Goal: Information Seeking & Learning: Check status

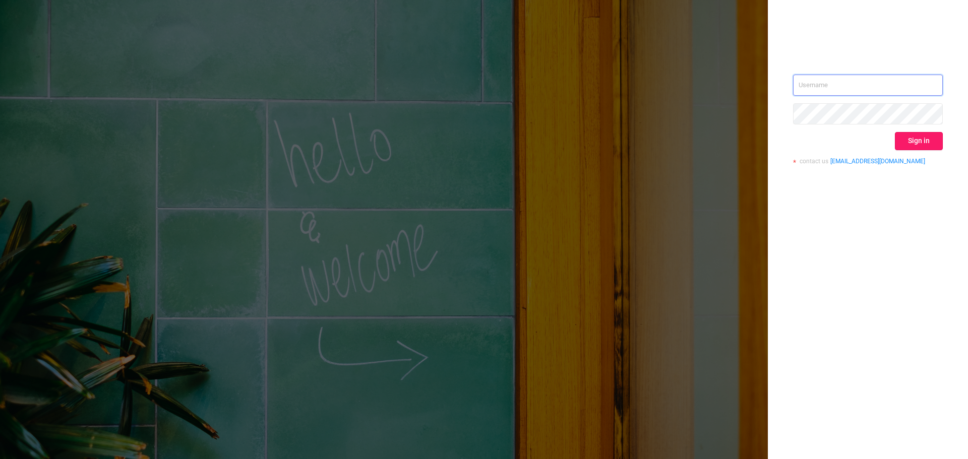
type input "[EMAIL_ADDRESS][DOMAIN_NAME]"
click at [920, 140] on button "Sign in" at bounding box center [919, 141] width 48 height 18
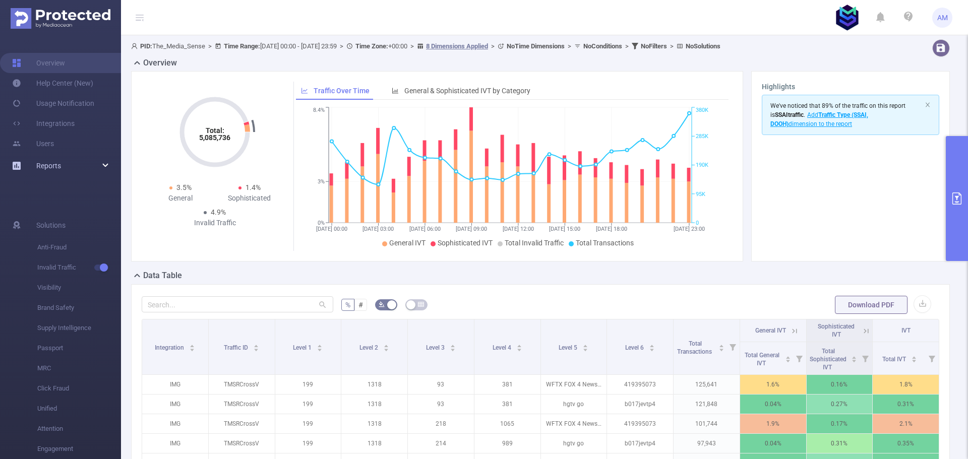
click at [69, 167] on div "Reports" at bounding box center [60, 166] width 121 height 20
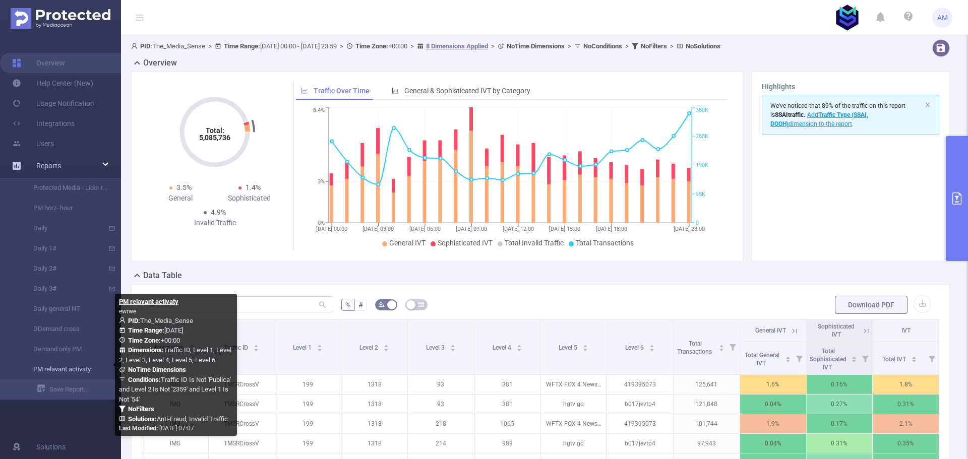
click at [81, 367] on link "PM relavant activaty" at bounding box center [64, 370] width 89 height 20
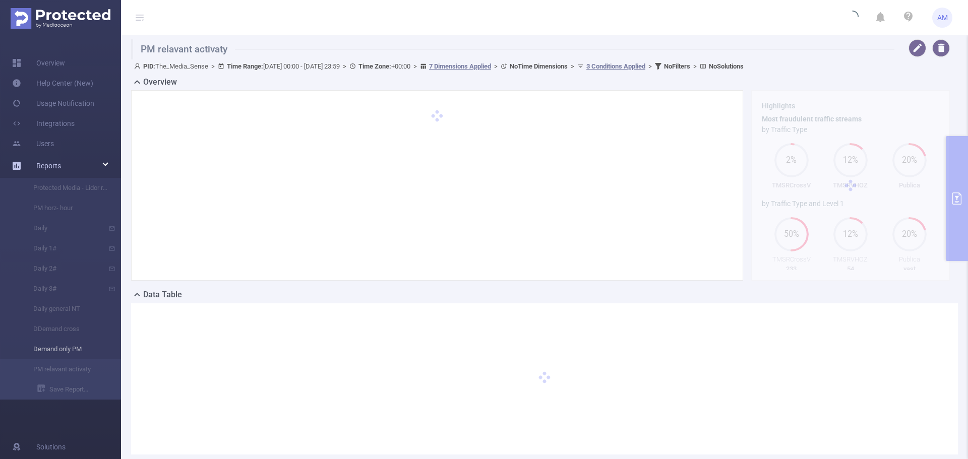
type input "[DATE] 00:00"
type input "[DATE] 23:59"
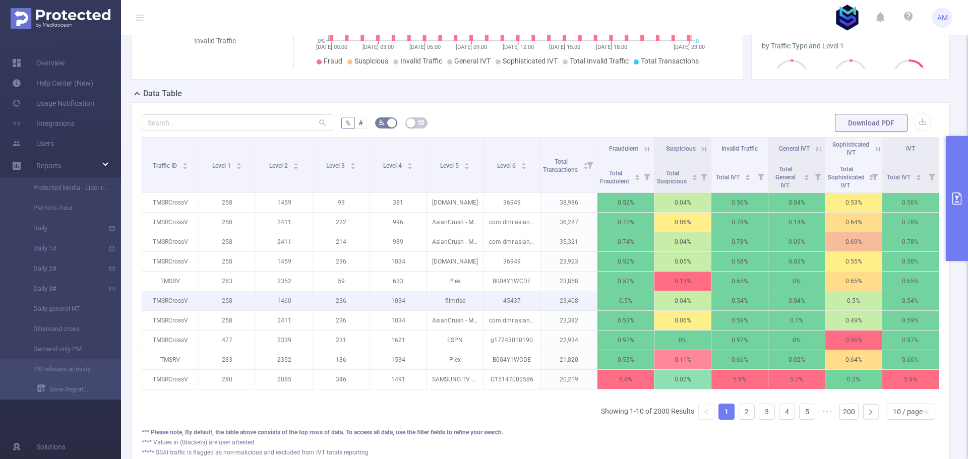
scroll to position [202, 0]
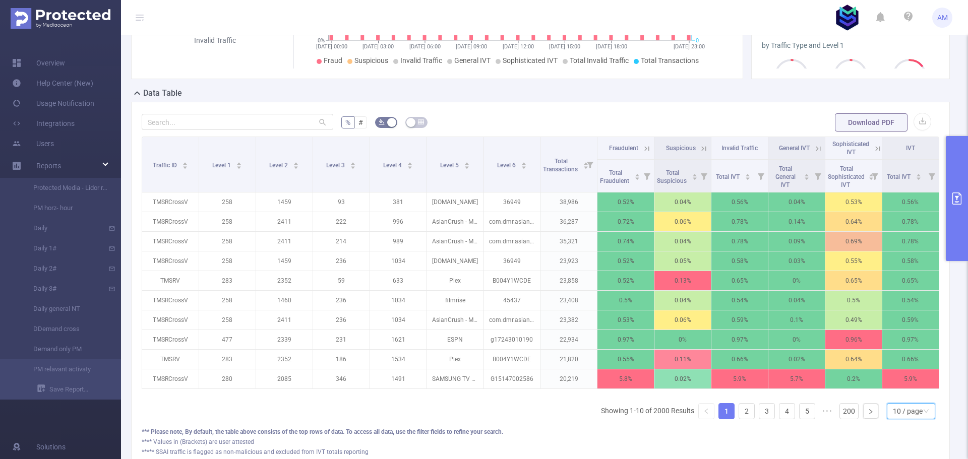
click at [914, 419] on div "10 / page" at bounding box center [908, 411] width 30 height 15
click at [913, 399] on li "50 / page" at bounding box center [903, 401] width 48 height 16
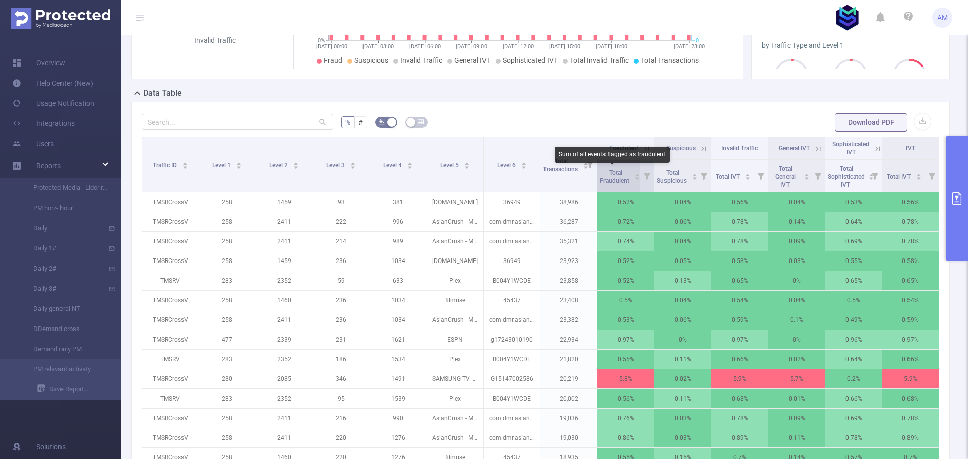
click at [613, 175] on span "Total Fraudulent" at bounding box center [615, 176] width 31 height 15
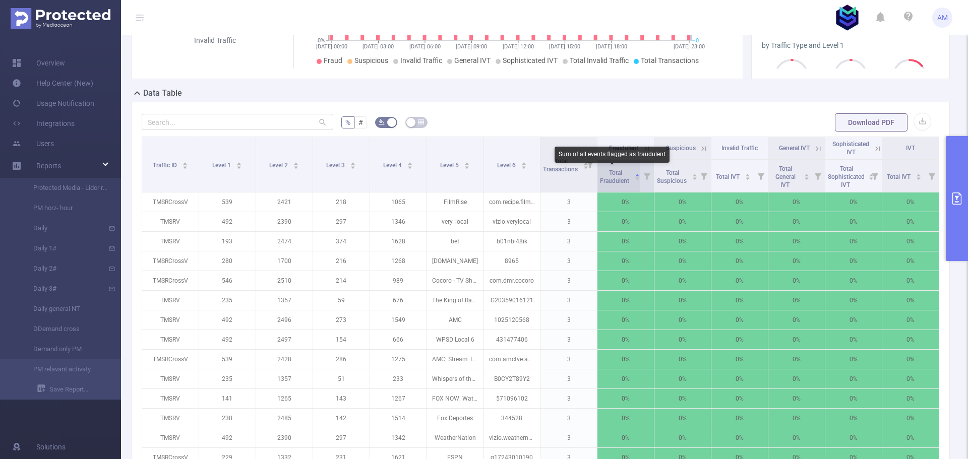
click at [613, 175] on span "Total Fraudulent" at bounding box center [615, 176] width 31 height 15
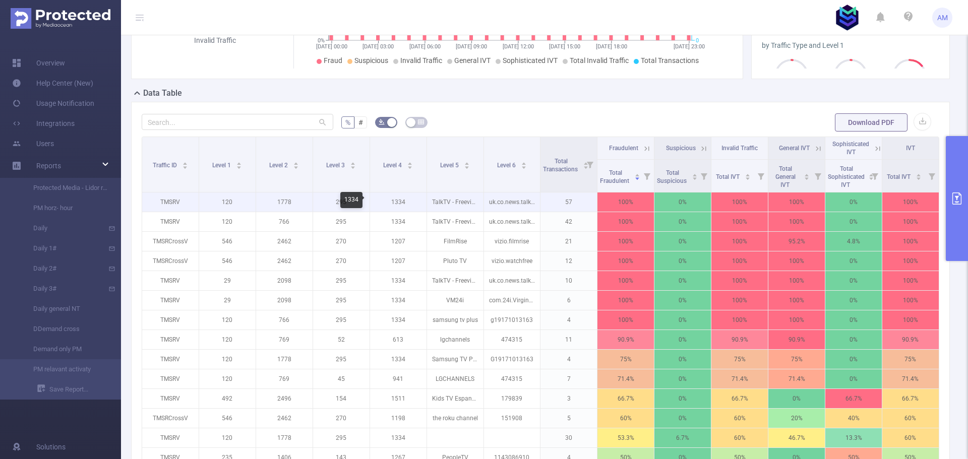
click at [397, 201] on p "1334" at bounding box center [398, 202] width 56 height 19
copy p "1334"
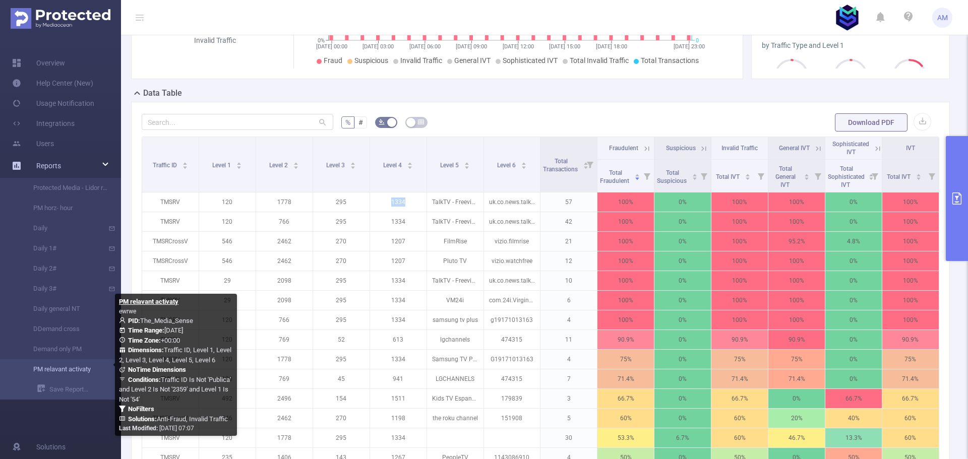
click at [74, 367] on link "PM relavant activaty" at bounding box center [64, 370] width 89 height 20
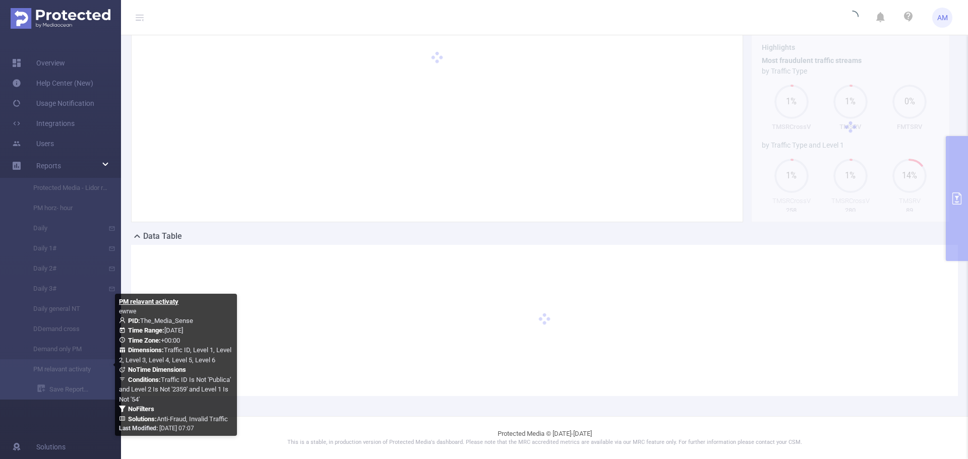
scroll to position [58, 0]
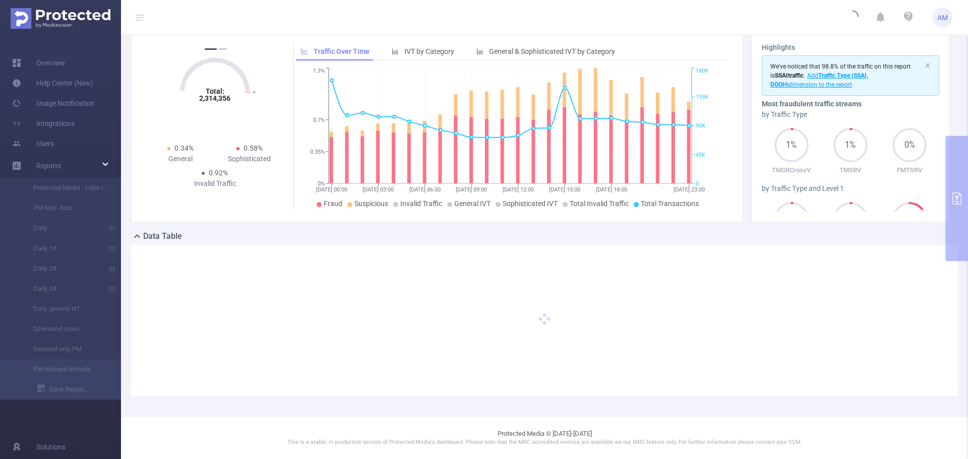
scroll to position [202, 0]
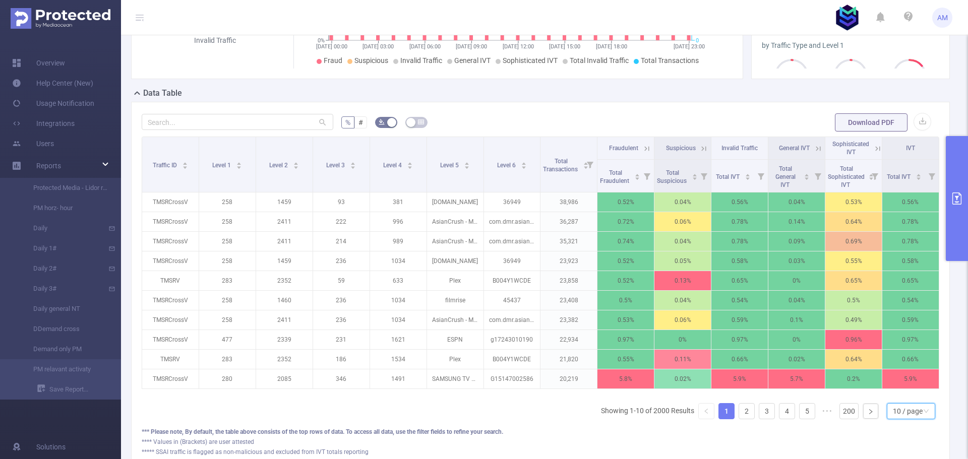
click at [913, 419] on div "10 / page" at bounding box center [908, 411] width 30 height 15
click at [895, 400] on li "50 / page" at bounding box center [903, 401] width 48 height 16
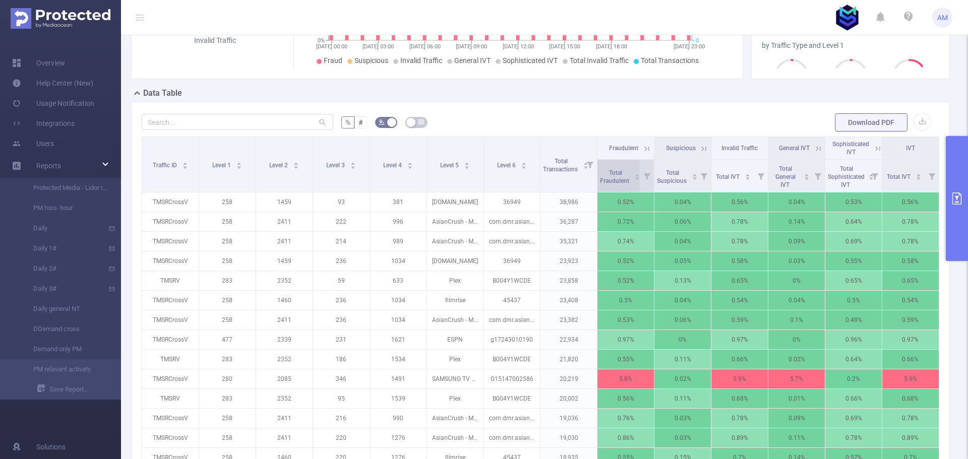
click at [616, 176] on span "Total Fraudulent" at bounding box center [615, 176] width 31 height 18
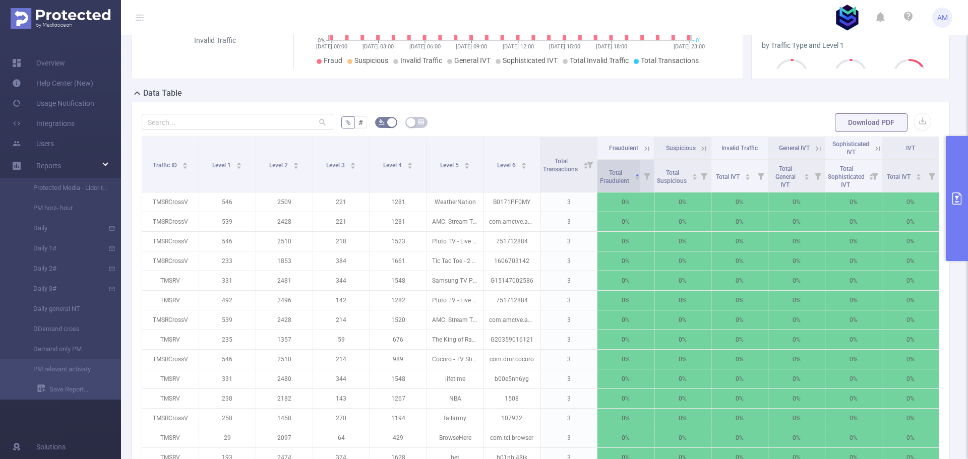
click at [616, 176] on span "Total Fraudulent" at bounding box center [615, 176] width 31 height 18
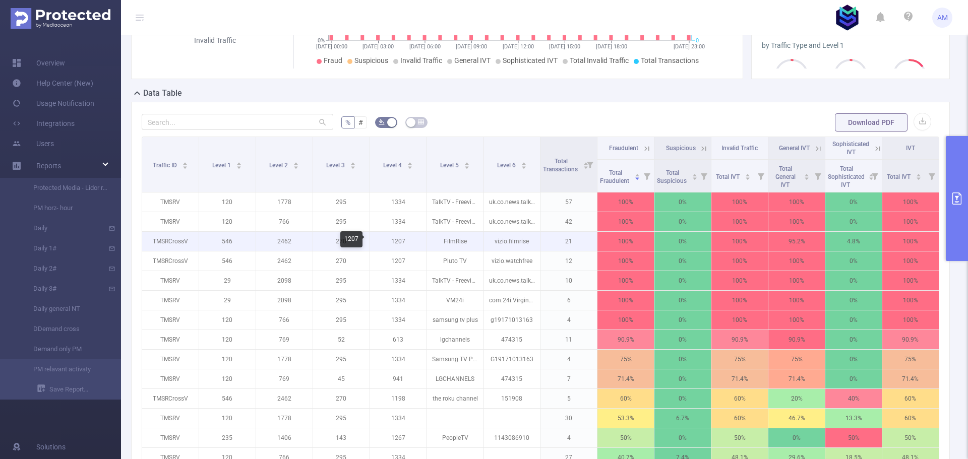
click at [396, 241] on p "1207" at bounding box center [398, 241] width 56 height 19
copy p "1207"
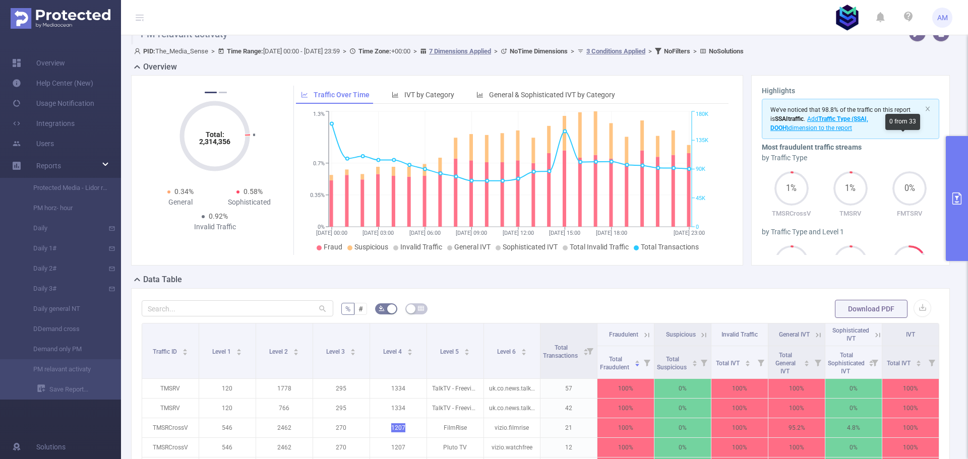
scroll to position [0, 0]
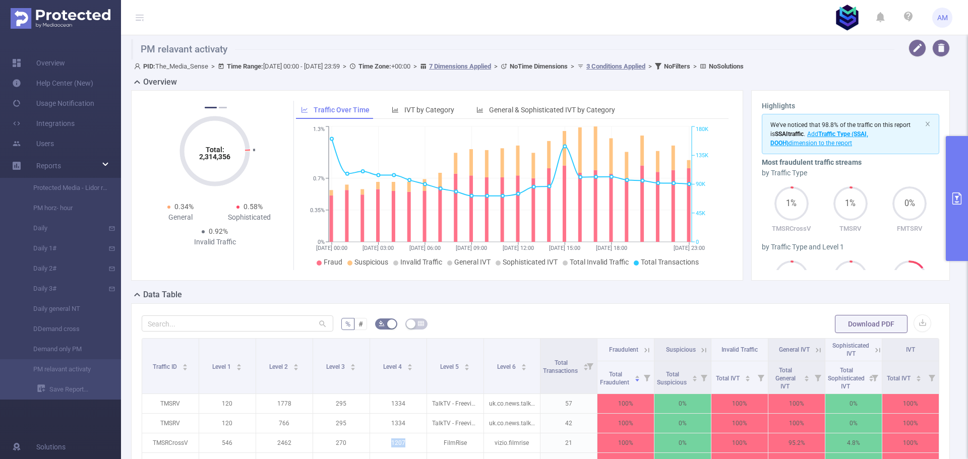
drag, startPoint x: 956, startPoint y: 177, endPoint x: 947, endPoint y: 170, distance: 10.8
click at [956, 177] on button "primary" at bounding box center [957, 198] width 22 height 125
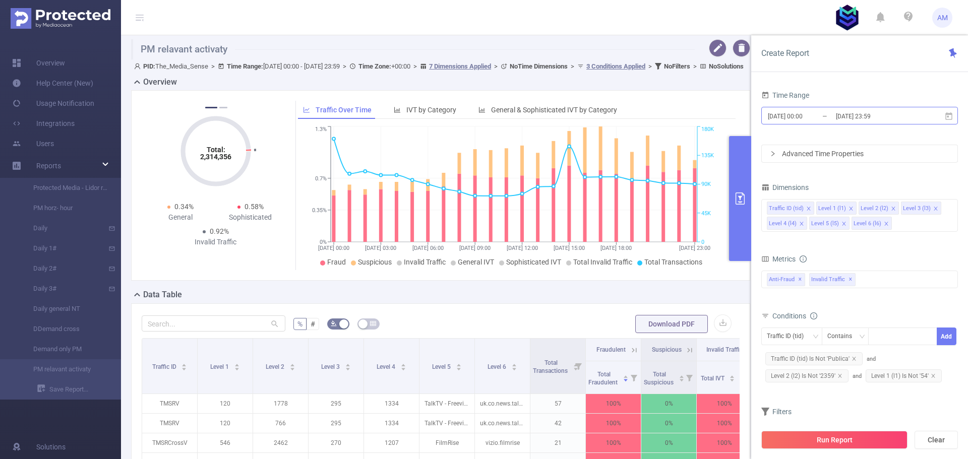
click at [869, 116] on input "[DATE] 23:59" at bounding box center [876, 116] width 82 height 14
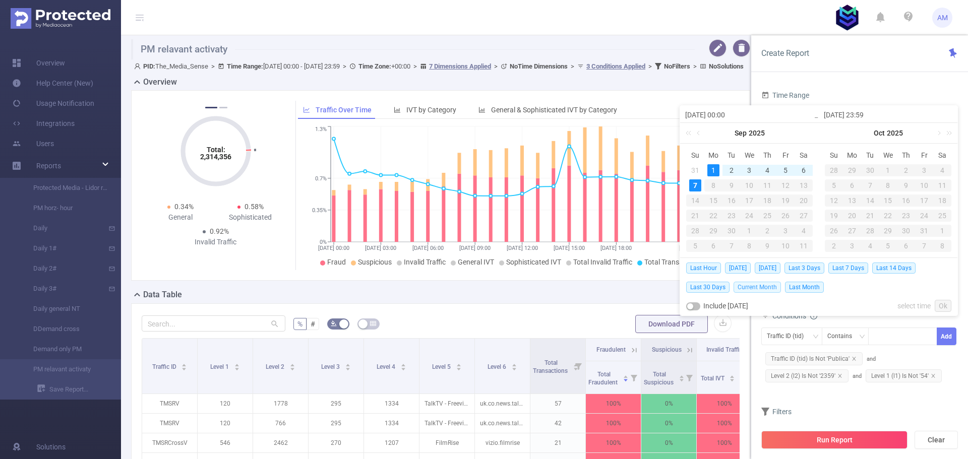
click at [765, 284] on span "Current Month" at bounding box center [757, 287] width 47 height 11
type input "[DATE] 00:00"
type input "[DATE] 06:59"
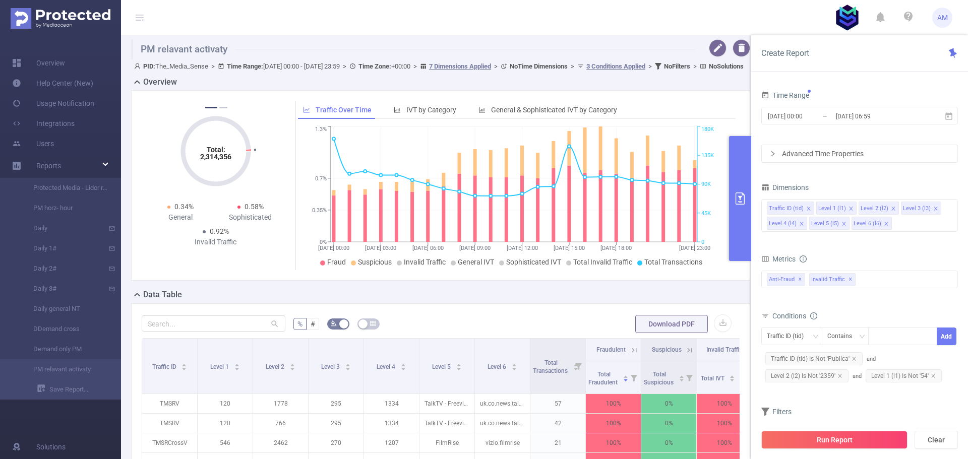
click at [880, 442] on button "Run Report" at bounding box center [834, 440] width 146 height 18
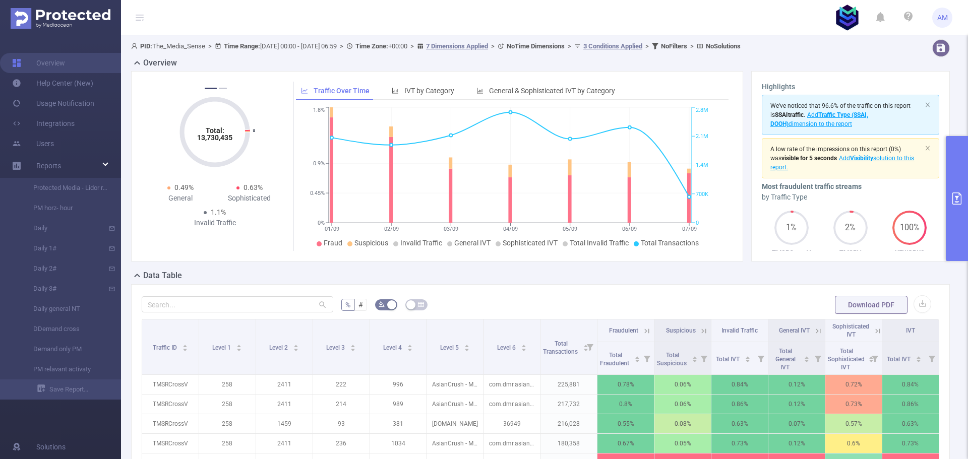
drag, startPoint x: 236, startPoint y: 2, endPoint x: 248, endPoint y: 228, distance: 227.2
click at [250, 236] on div "Total: 13,730,435 Total: 13,730,435 0.93% Fraudulent 0.19% Suspicious 1.1% Inva…" at bounding box center [216, 166] width 140 height 169
drag, startPoint x: 210, startPoint y: 138, endPoint x: 236, endPoint y: 139, distance: 26.3
click at [236, 139] on icon "Total: 13,730,435" at bounding box center [214, 132] width 101 height 101
copy tspan "13,730,435"
